Goal: Information Seeking & Learning: Learn about a topic

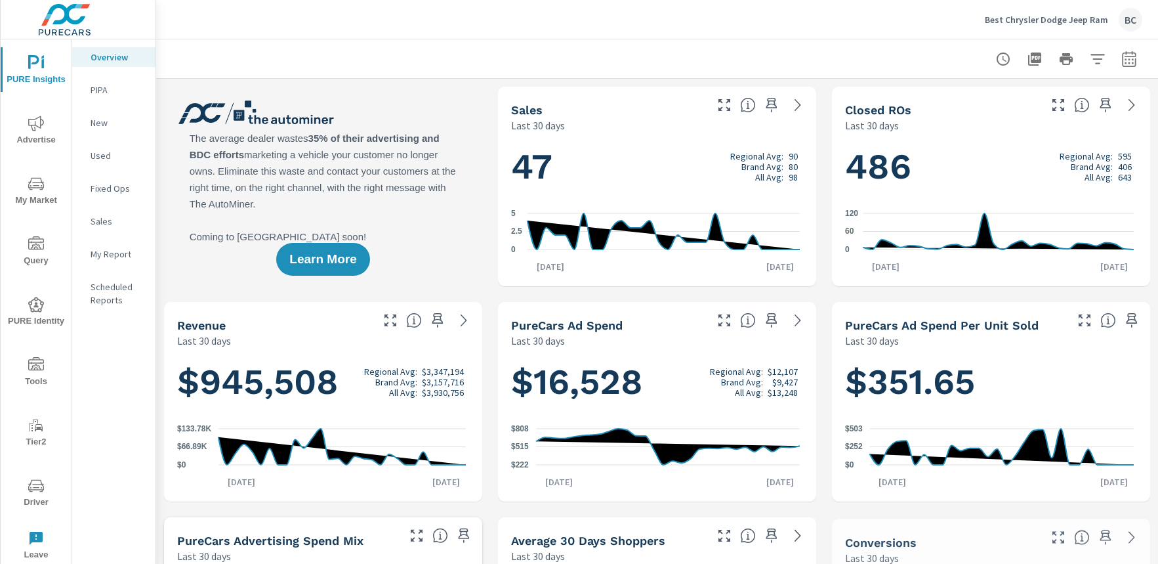
scroll to position [1, 0]
click at [29, 196] on span "My Market" at bounding box center [36, 192] width 63 height 32
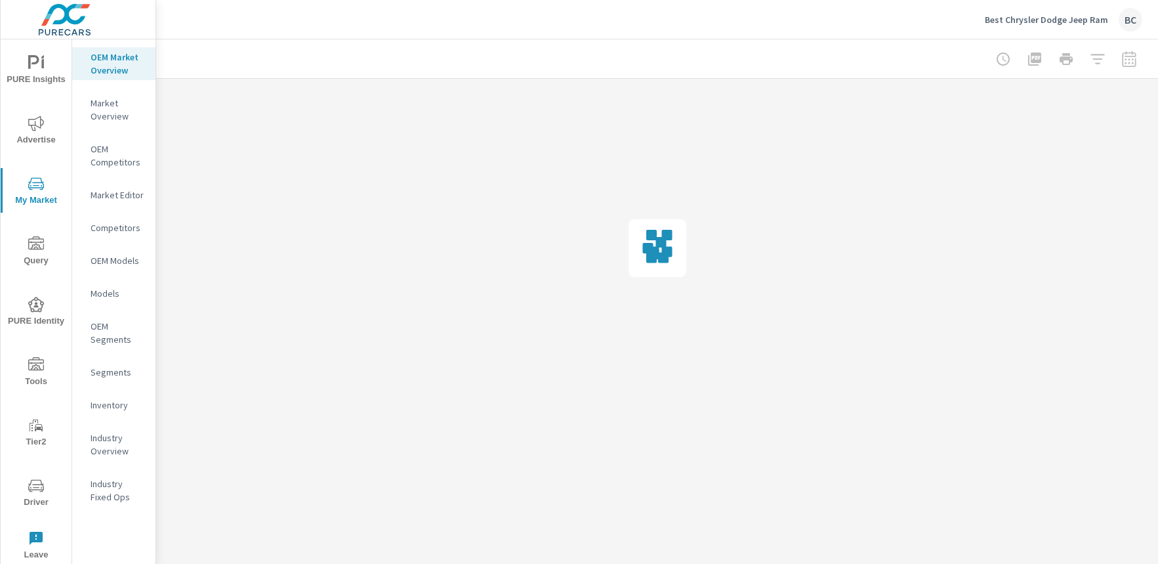
click at [42, 73] on span "PURE Insights" at bounding box center [36, 71] width 63 height 32
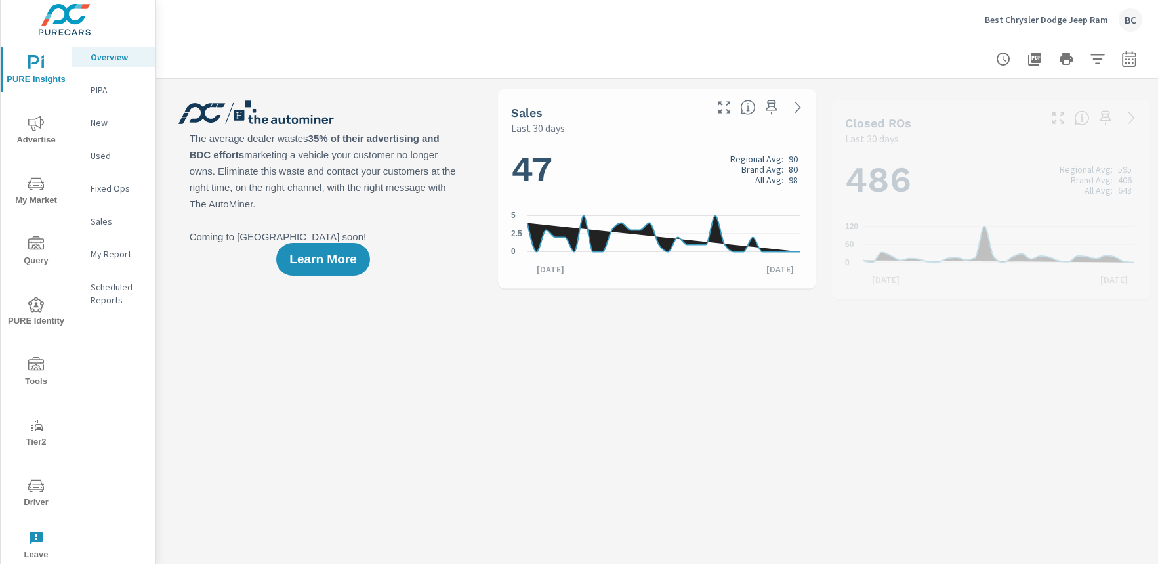
scroll to position [1, 0]
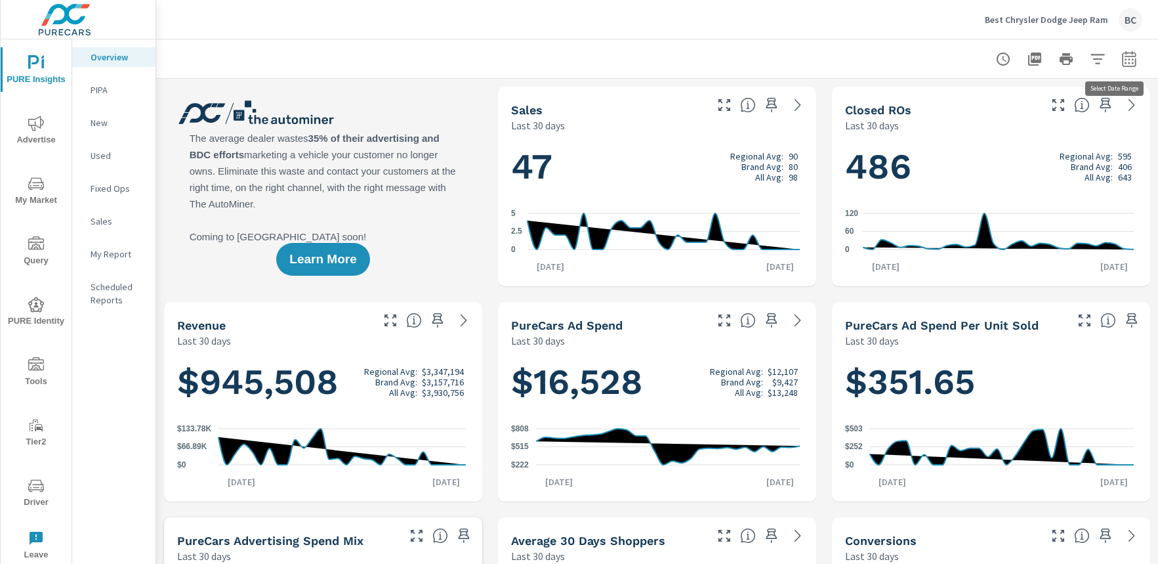
click at [1121, 64] on icon "button" at bounding box center [1129, 59] width 16 height 16
select select "Last 30 days"
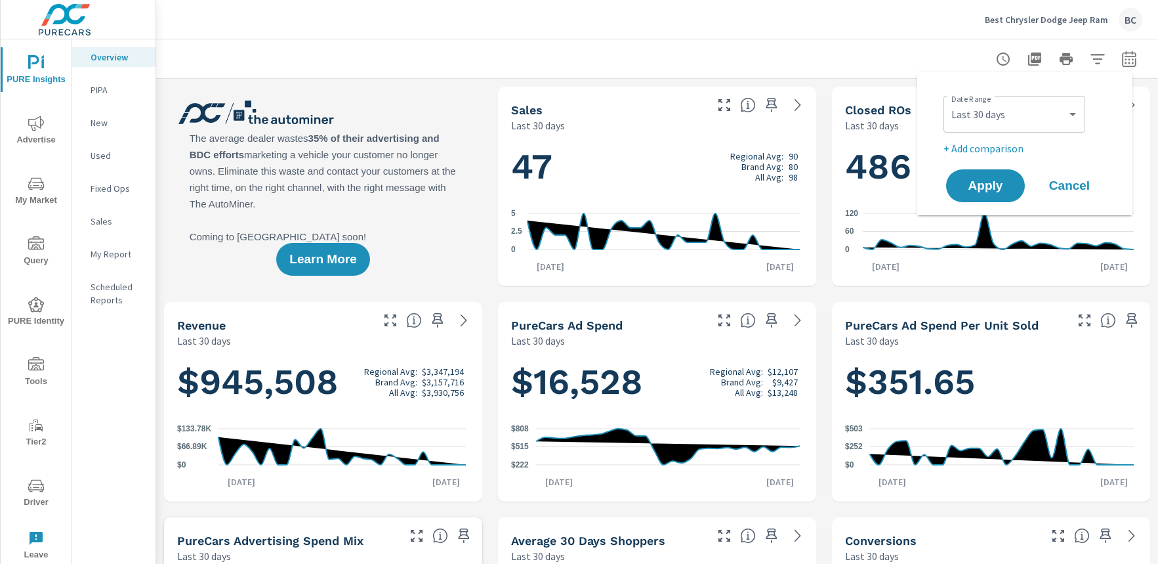
click at [1067, 182] on span "Cancel" at bounding box center [1069, 186] width 52 height 12
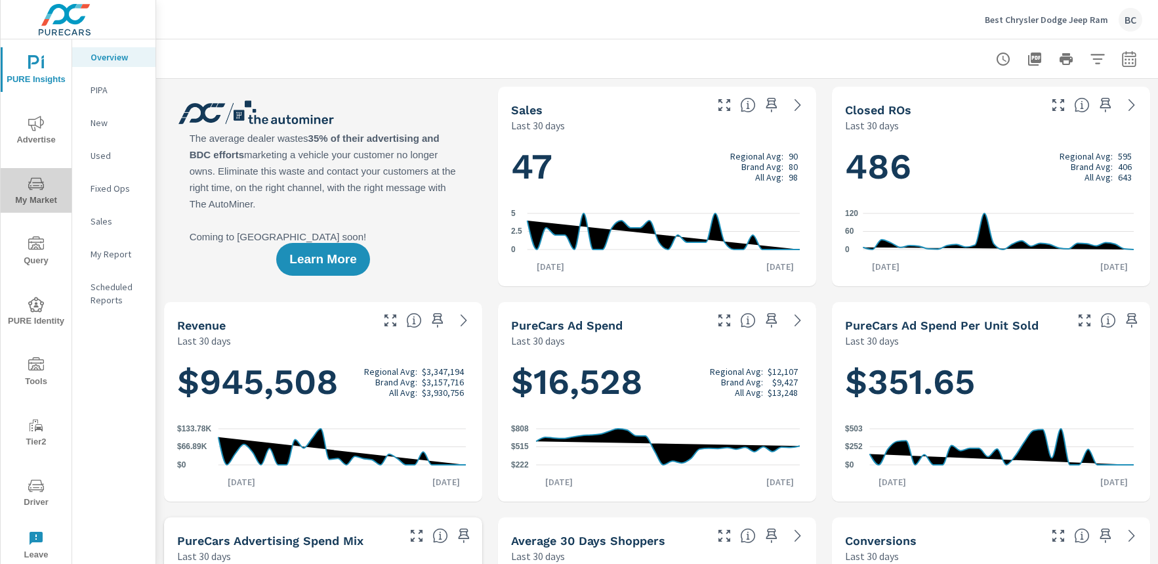
click at [43, 186] on icon "nav menu" at bounding box center [36, 183] width 16 height 12
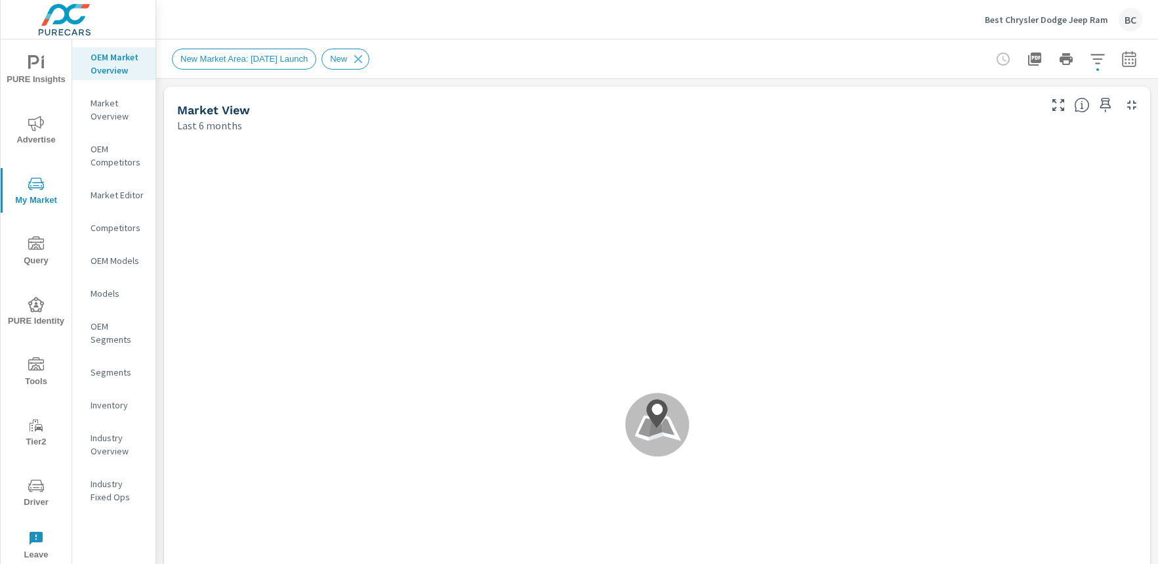
scroll to position [1, 0]
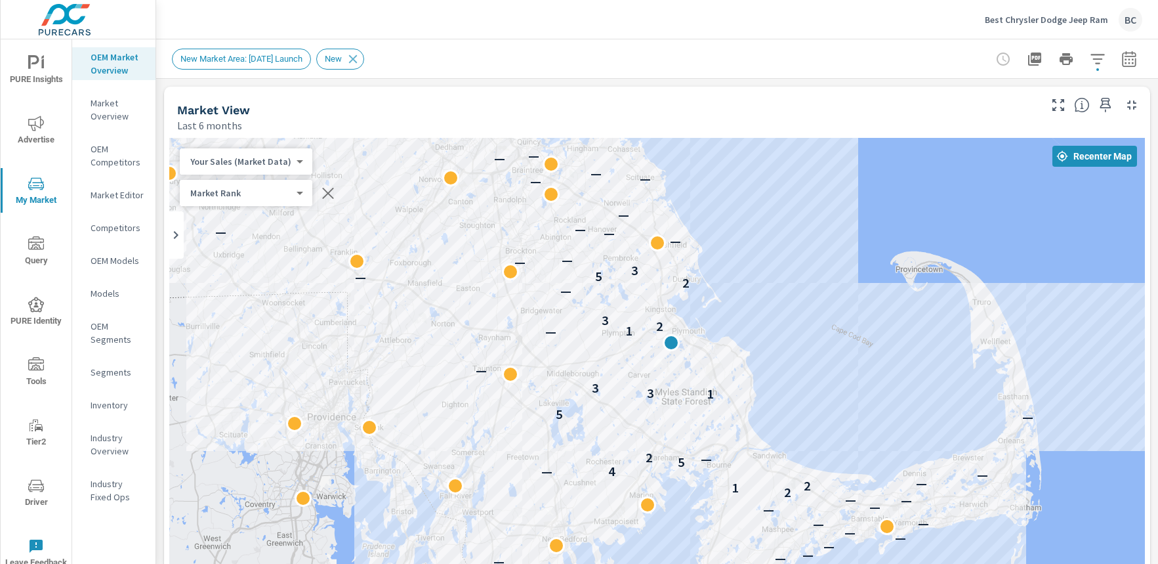
drag, startPoint x: 785, startPoint y: 390, endPoint x: 791, endPoint y: 297, distance: 94.0
click at [791, 297] on div "— — — — — — — — — — — — — — 2 1 2 — — — 4 5 — 2 — 5 1 3 3 — — 1 2 3 — 2 — 5 3 —…" at bounding box center [657, 404] width 976 height 533
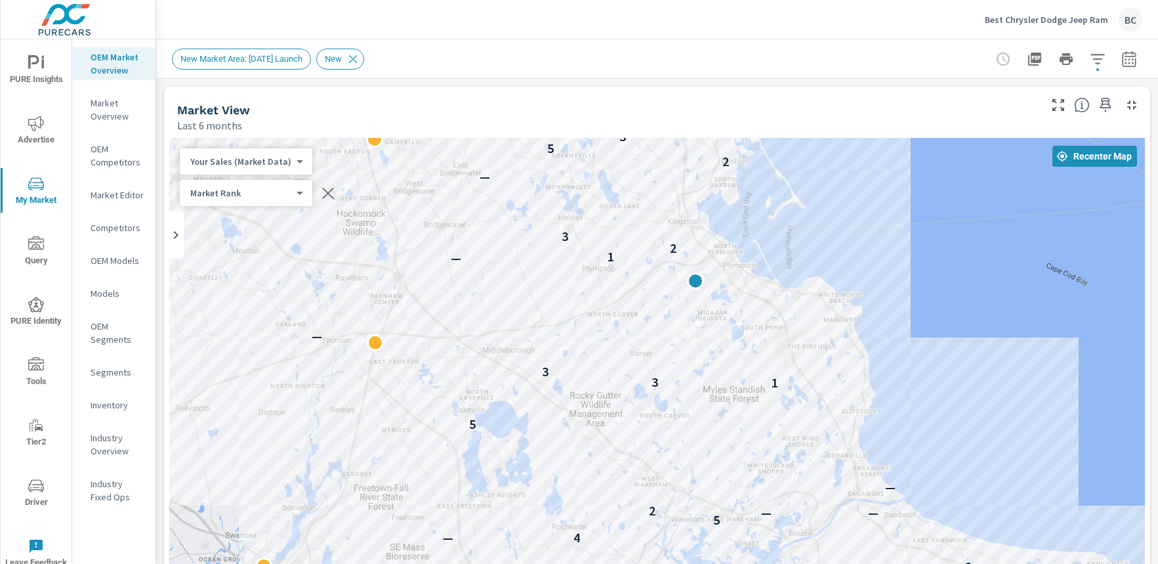
drag, startPoint x: 925, startPoint y: 348, endPoint x: 940, endPoint y: 438, distance: 90.5
click at [940, 438] on div "— — — — — — — — — — — — — — — — 2 1 2 — — — 4 5 — — 2 — — 5 1 3 3 — — 1 2 3 — 2…" at bounding box center [657, 404] width 976 height 533
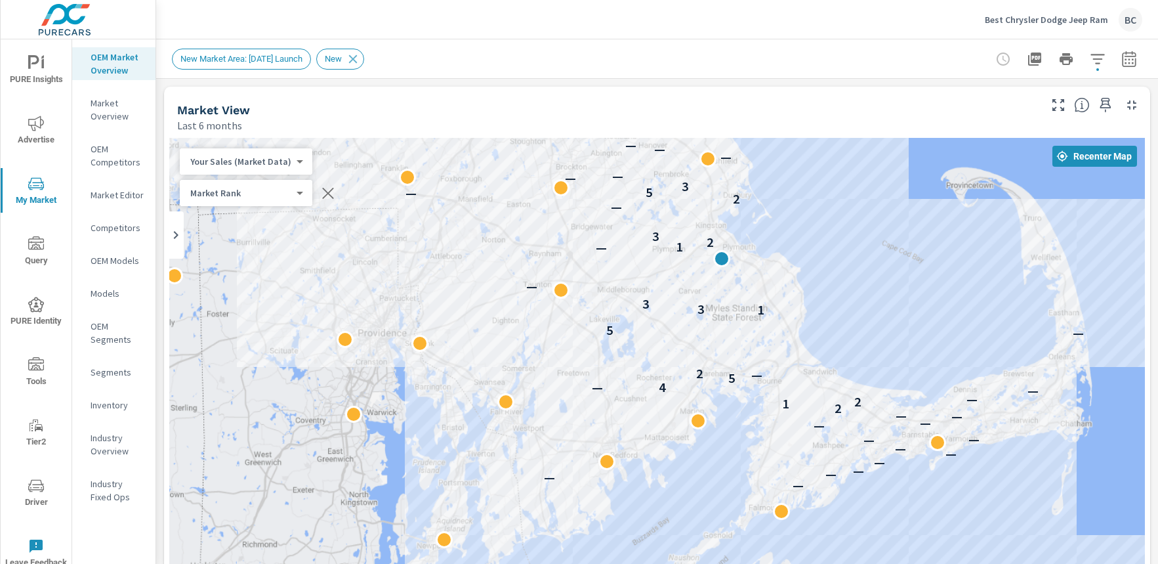
drag, startPoint x: 733, startPoint y: 425, endPoint x: 733, endPoint y: 324, distance: 101.0
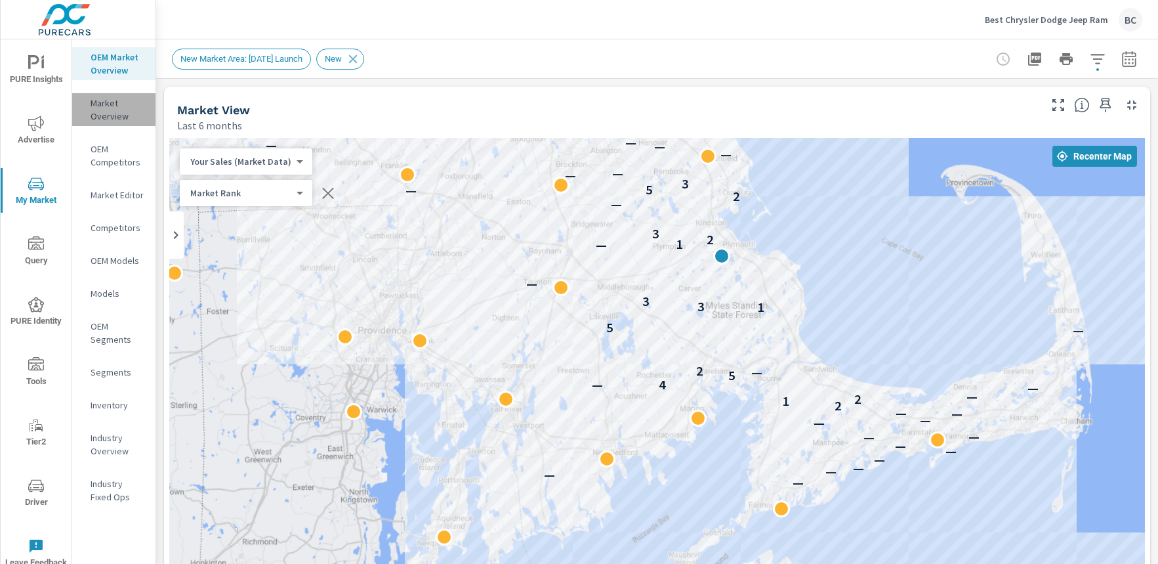
click at [100, 112] on p "Market Overview" at bounding box center [118, 109] width 54 height 26
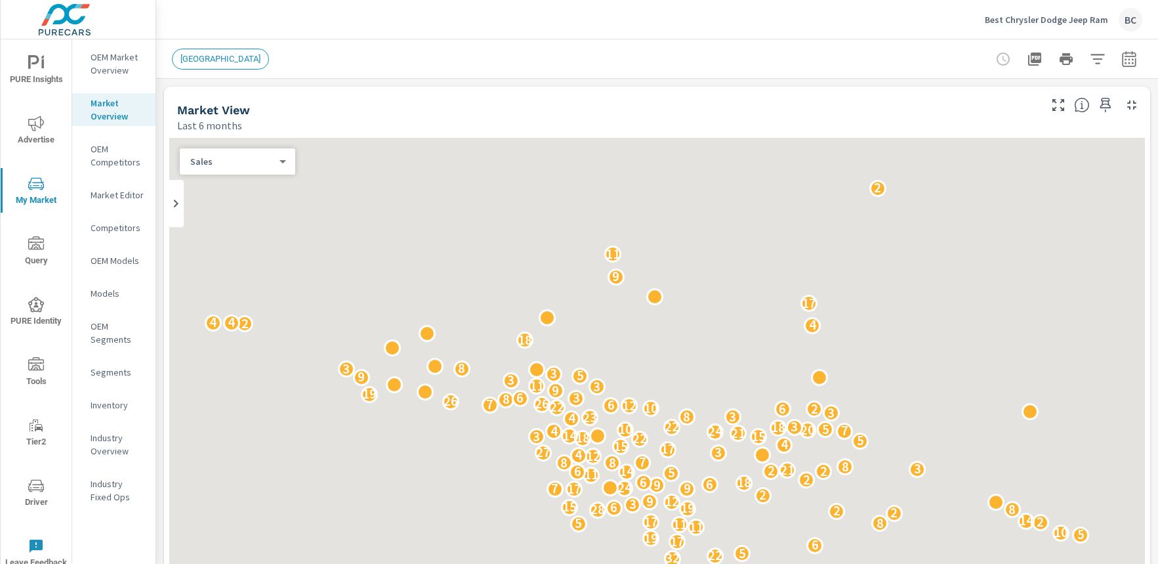
scroll to position [1, 0]
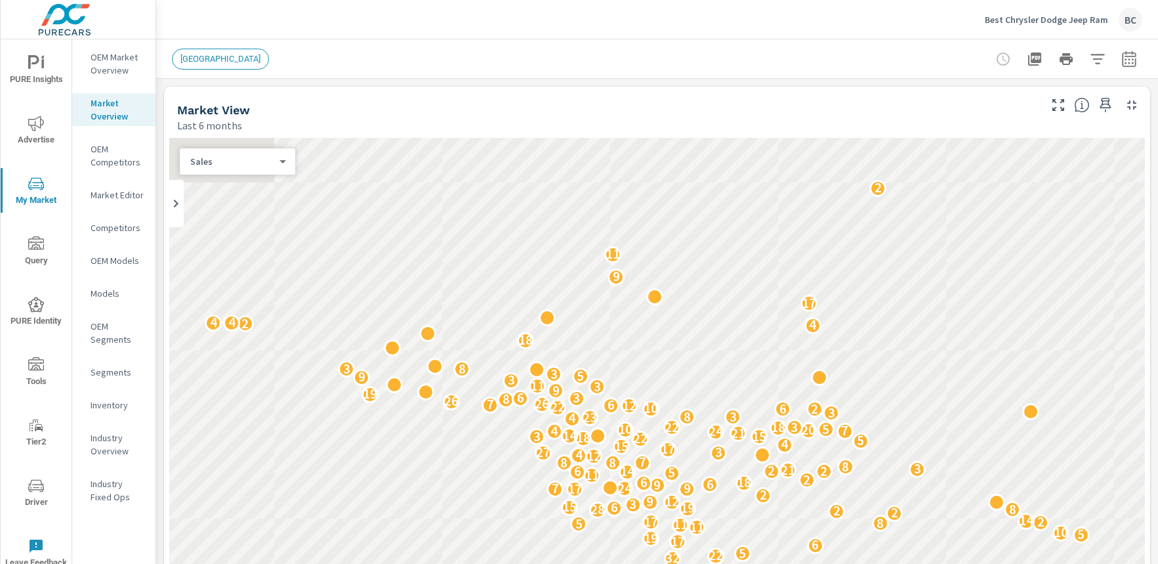
scroll to position [1, 0]
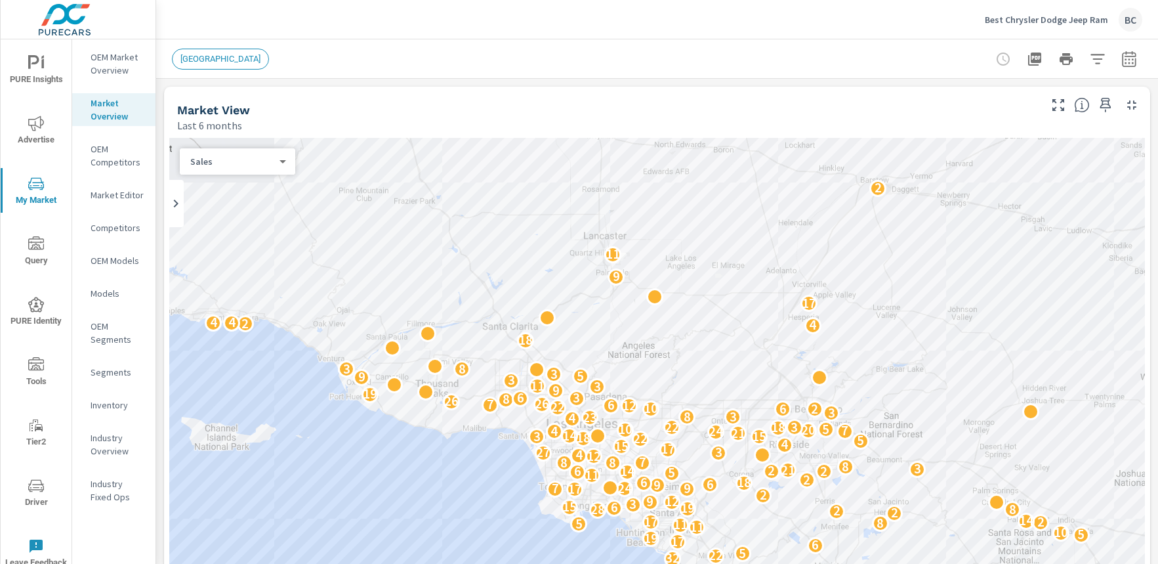
click at [114, 158] on p "OEM Competitors" at bounding box center [118, 155] width 54 height 26
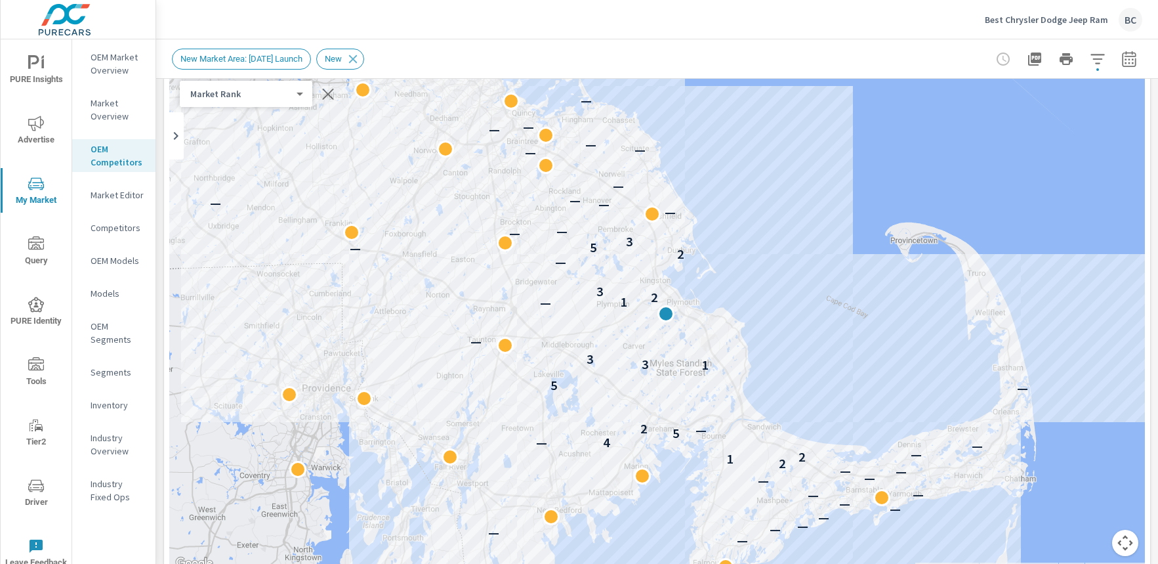
scroll to position [1, 0]
click at [125, 197] on p "Market Editor" at bounding box center [118, 194] width 54 height 13
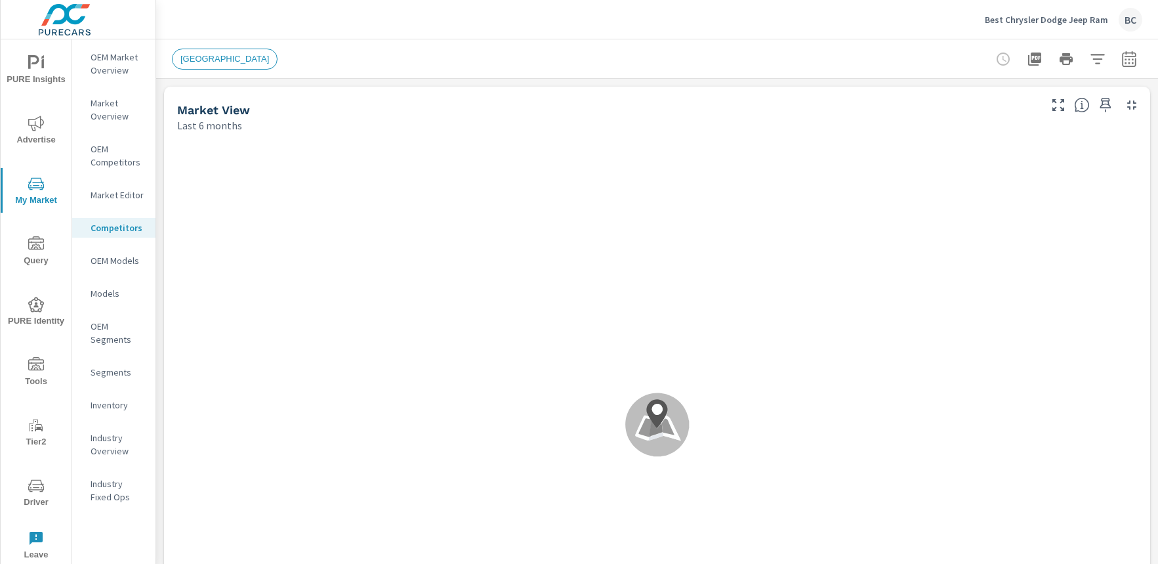
scroll to position [1, 0]
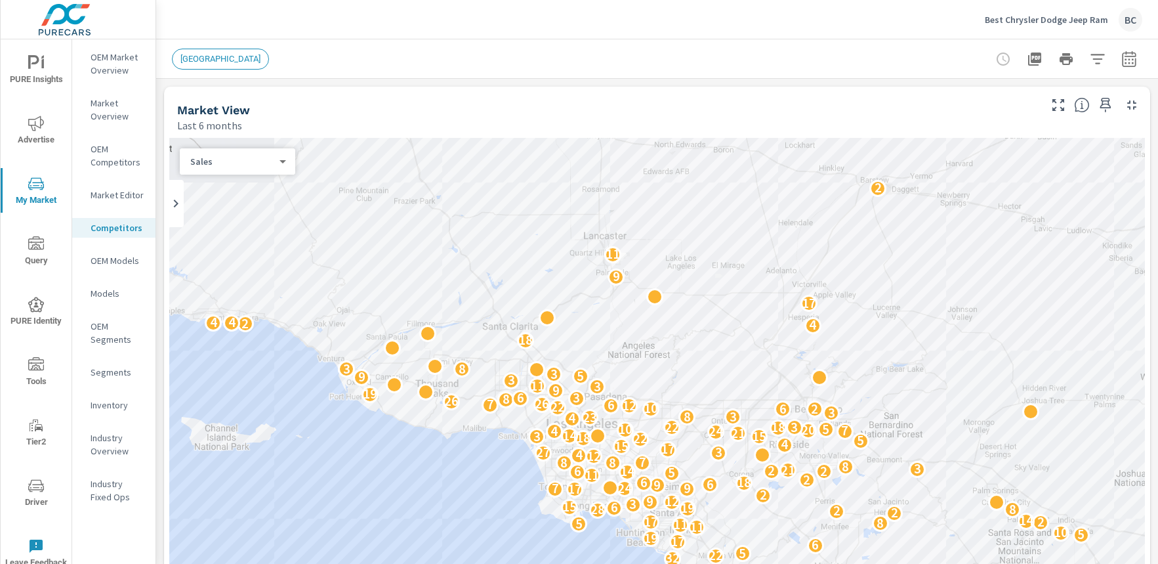
click at [110, 260] on p "OEM Models" at bounding box center [118, 260] width 54 height 13
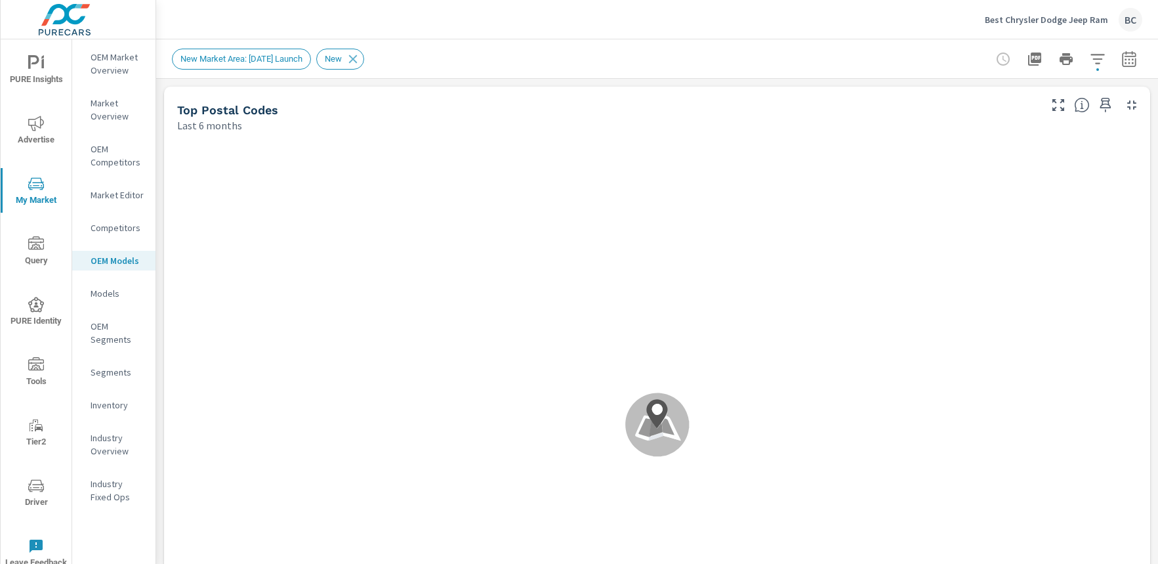
scroll to position [1, 0]
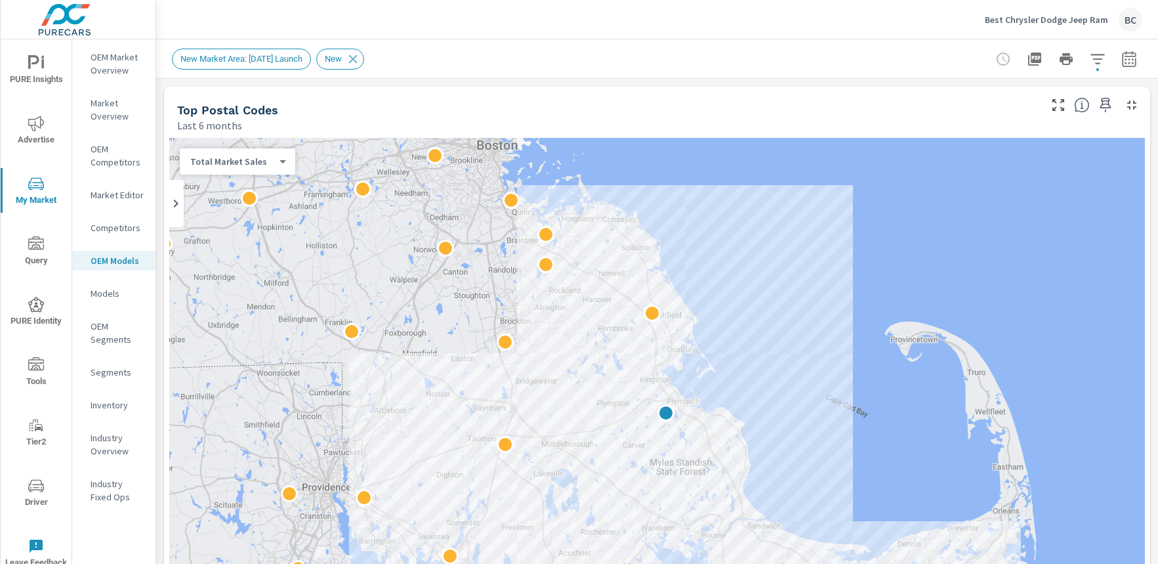
click at [281, 166] on body "PURE Insights Advertise My Market Query PURE Identity Tools Tier2 Driver Leave …" at bounding box center [579, 282] width 1158 height 564
click at [386, 114] on div at bounding box center [579, 282] width 1158 height 564
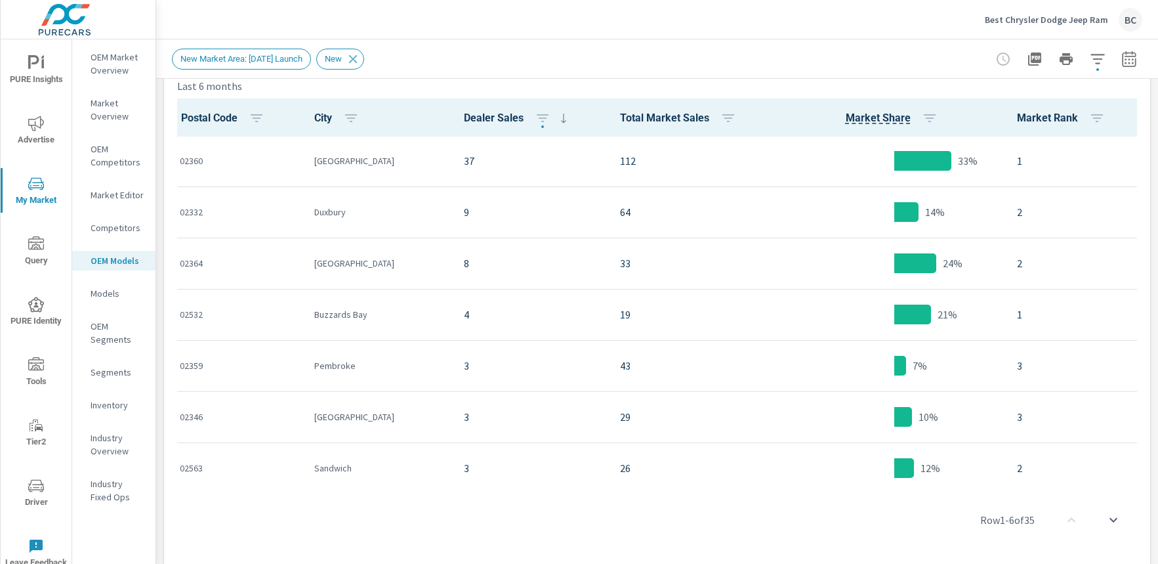
scroll to position [1237, 0]
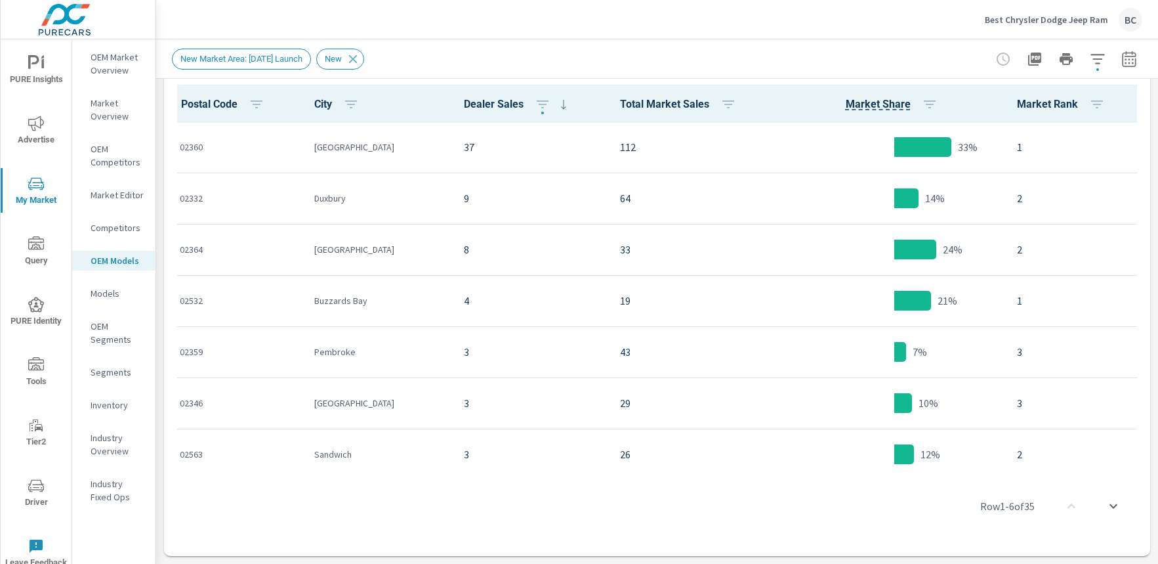
click at [1105, 509] on icon "scroll to bottom" at bounding box center [1113, 506] width 16 height 16
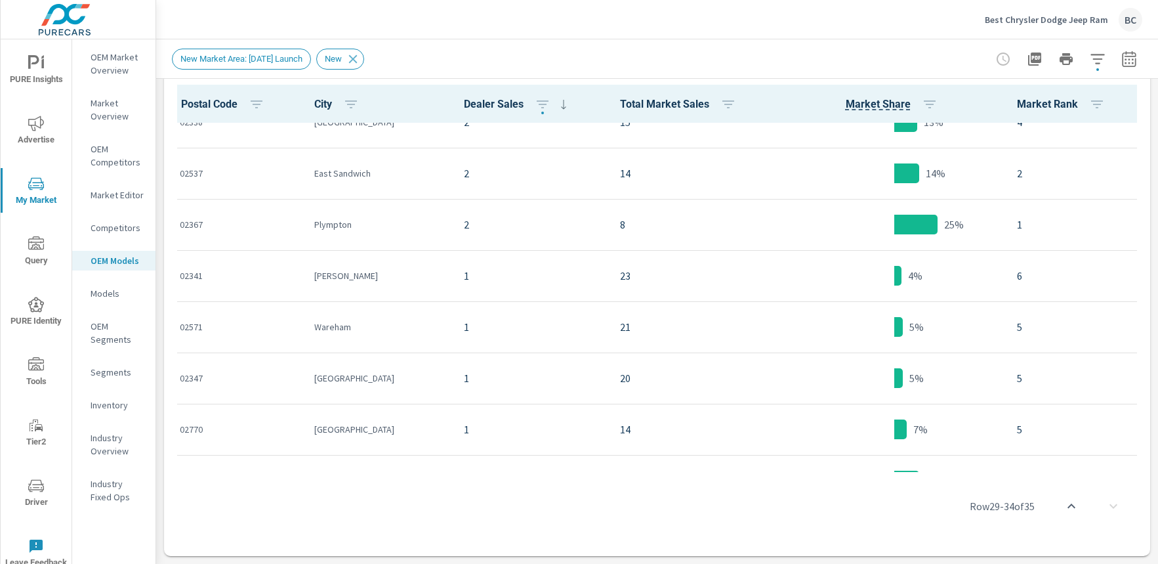
scroll to position [429, 0]
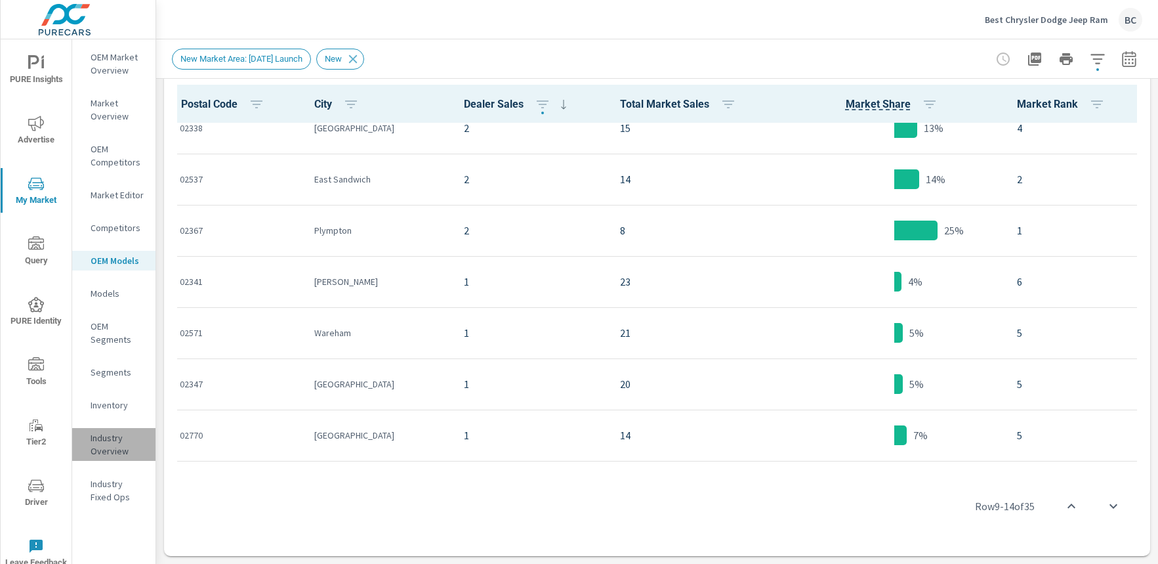
click at [106, 441] on p "Industry Overview" at bounding box center [118, 444] width 54 height 26
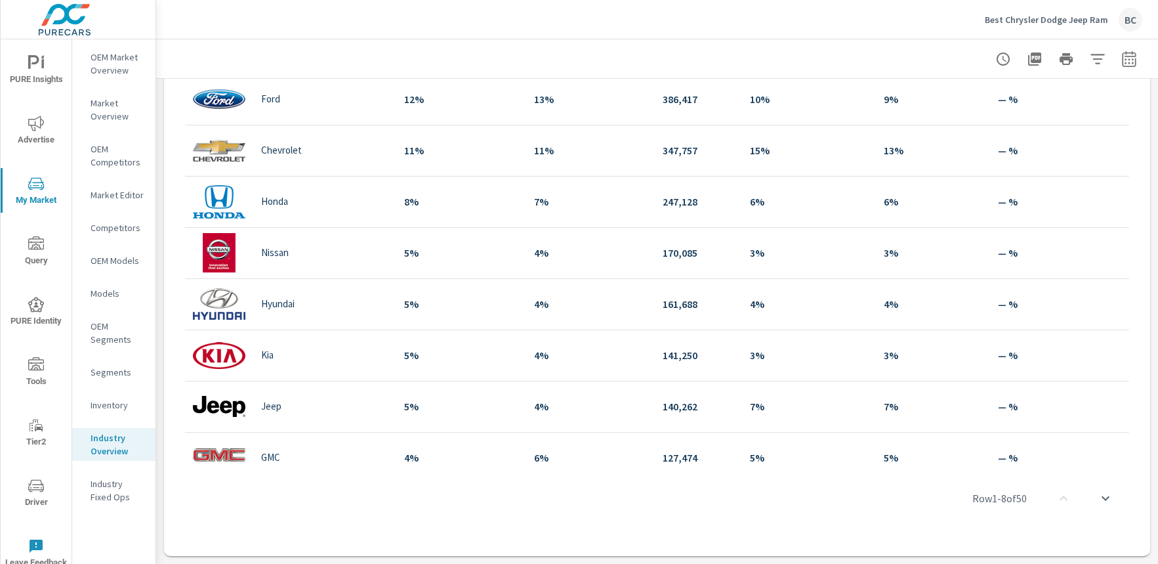
click at [114, 70] on p "OEM Market Overview" at bounding box center [118, 64] width 54 height 26
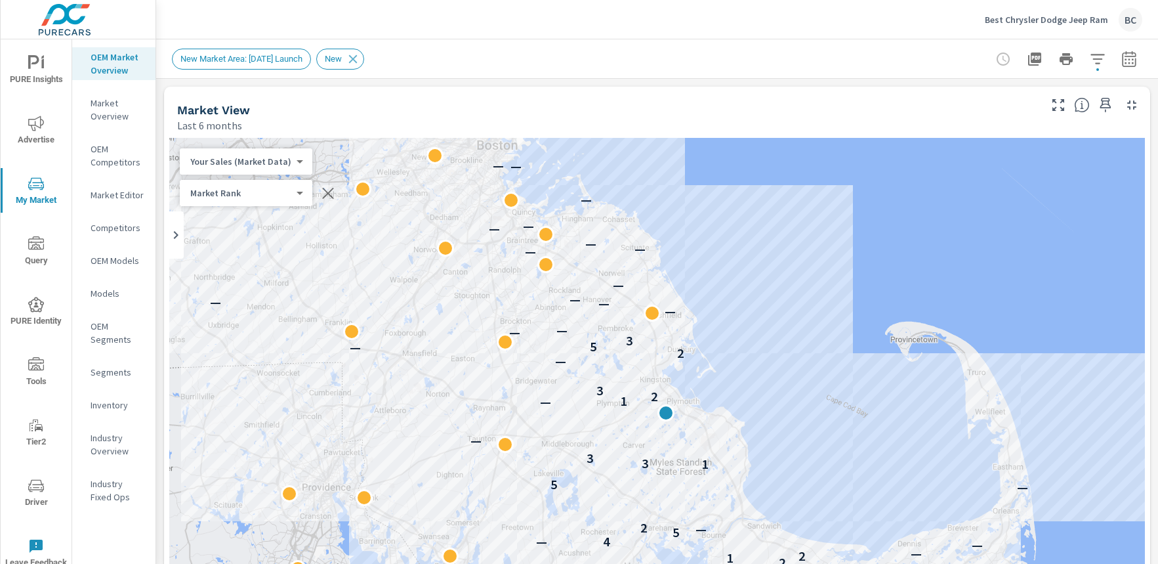
scroll to position [1, 0]
click at [266, 193] on body "PURE Insights Advertise My Market Query PURE Identity Tools Tier2 Driver Leave …" at bounding box center [579, 282] width 1158 height 564
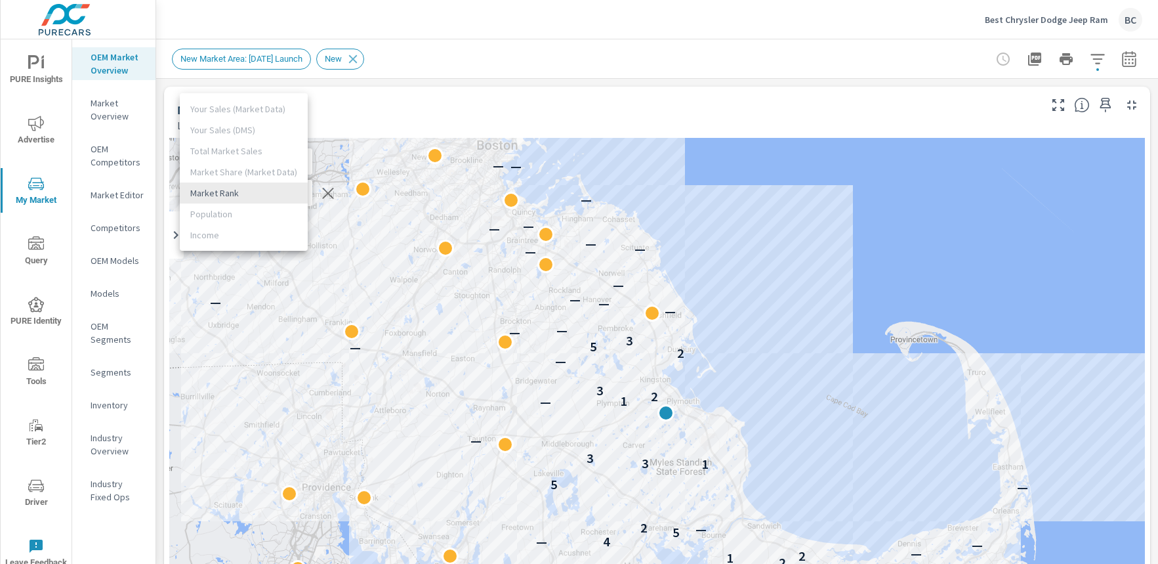
click at [239, 129] on ul "Your Sales (Market Data) Your Sales (DMS) Total Market Sales Market Share (Mark…" at bounding box center [244, 171] width 128 height 157
click at [241, 105] on ul "Your Sales (Market Data) Your Sales (DMS) Total Market Sales Market Share (Mark…" at bounding box center [244, 171] width 128 height 157
click at [363, 104] on div at bounding box center [579, 282] width 1158 height 564
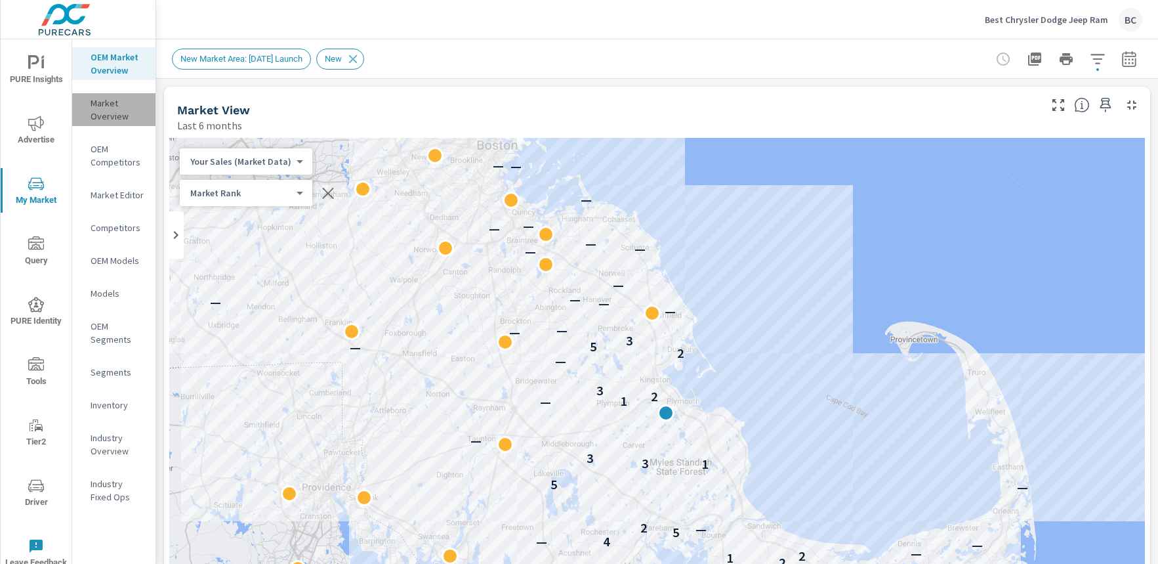
click at [118, 116] on p "Market Overview" at bounding box center [118, 109] width 54 height 26
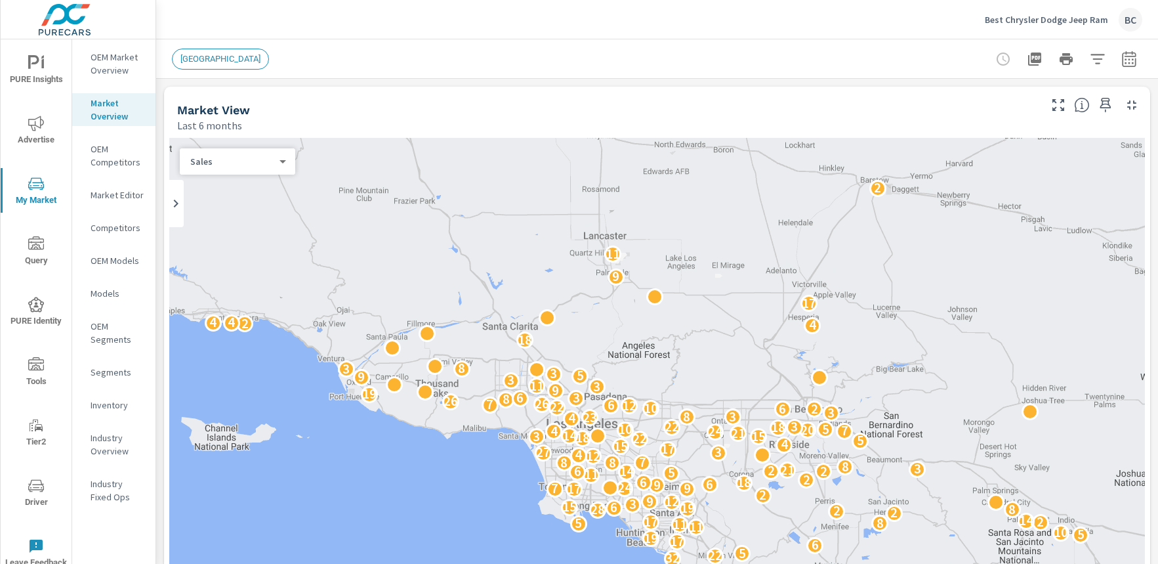
click at [117, 62] on p "OEM Market Overview" at bounding box center [118, 64] width 54 height 26
